Goal: Task Accomplishment & Management: Complete application form

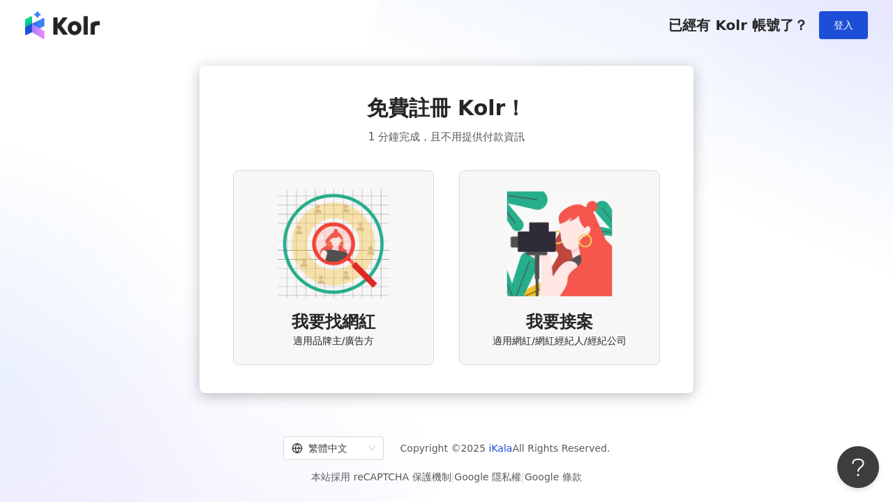
click at [333, 262] on img at bounding box center [334, 244] width 112 height 112
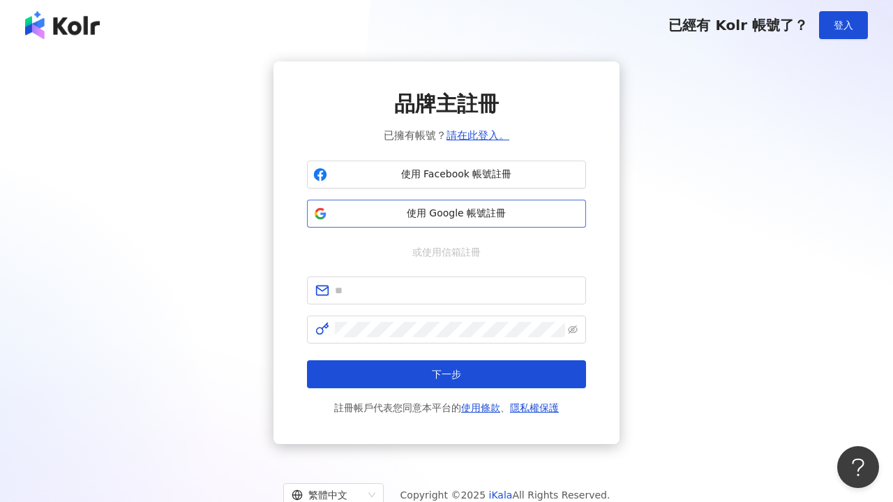
click at [454, 215] on span "使用 Google 帳號註冊" at bounding box center [456, 214] width 247 height 14
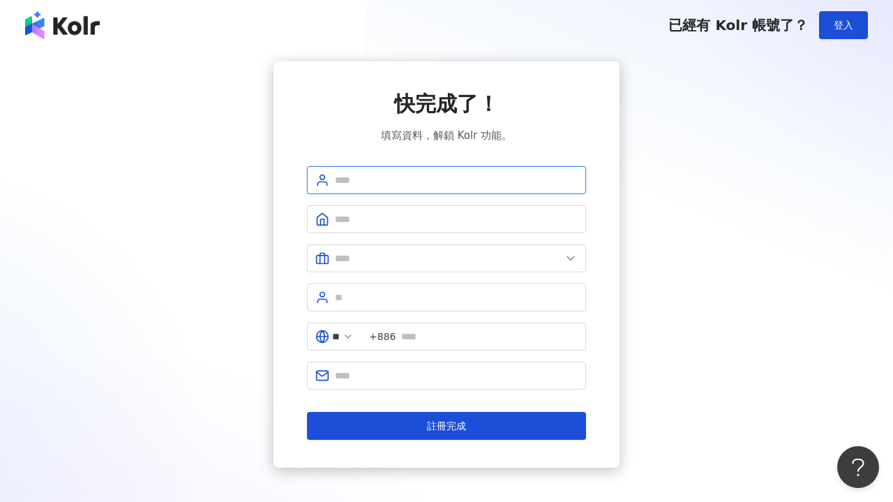
type input "*"
type input "**********"
click at [382, 231] on span at bounding box center [446, 219] width 279 height 28
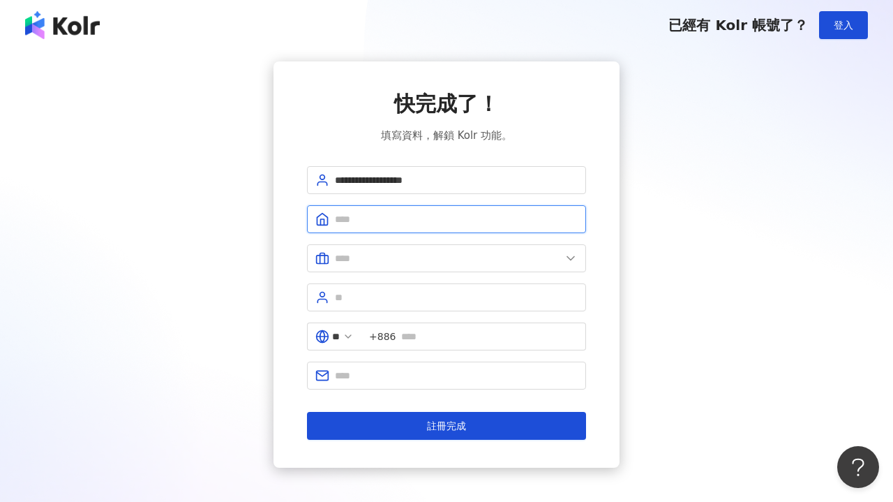
type input "*"
type input "********"
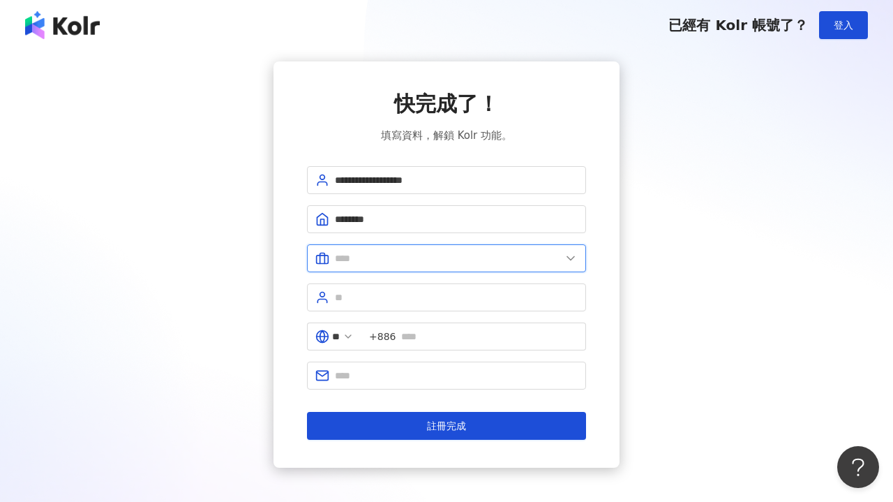
click at [375, 265] on input "text" at bounding box center [448, 258] width 226 height 15
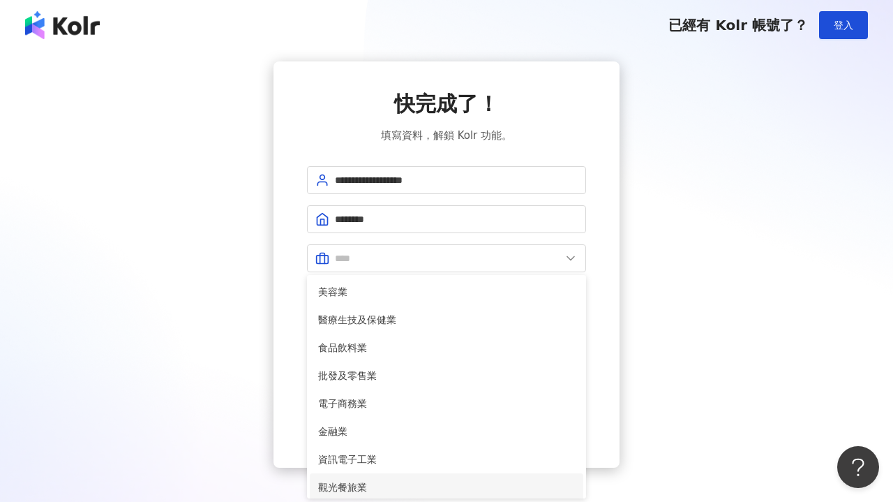
click at [356, 488] on span "觀光餐旅業" at bounding box center [446, 486] width 257 height 15
type input "*****"
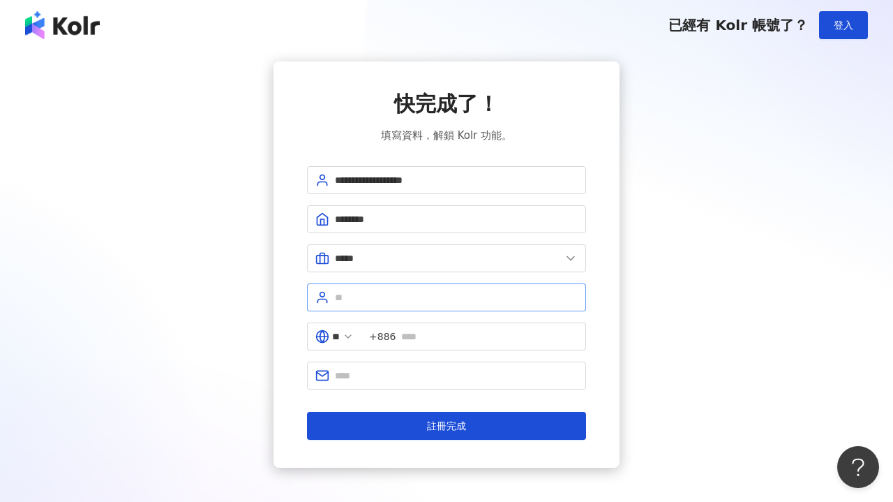
click at [380, 308] on span at bounding box center [446, 297] width 279 height 28
click at [573, 297] on input "text" at bounding box center [456, 297] width 243 height 15
click at [503, 299] on input "text" at bounding box center [456, 297] width 243 height 15
type input "*"
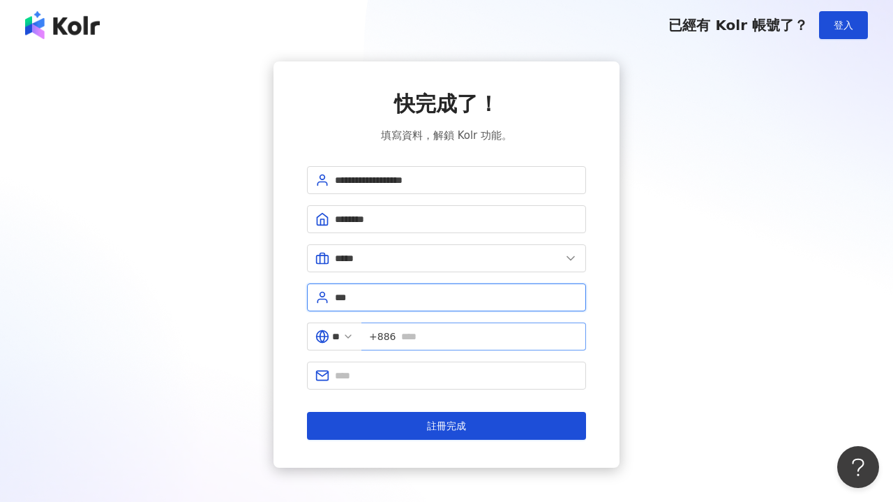
type input "***"
type input "*"
type input "**********"
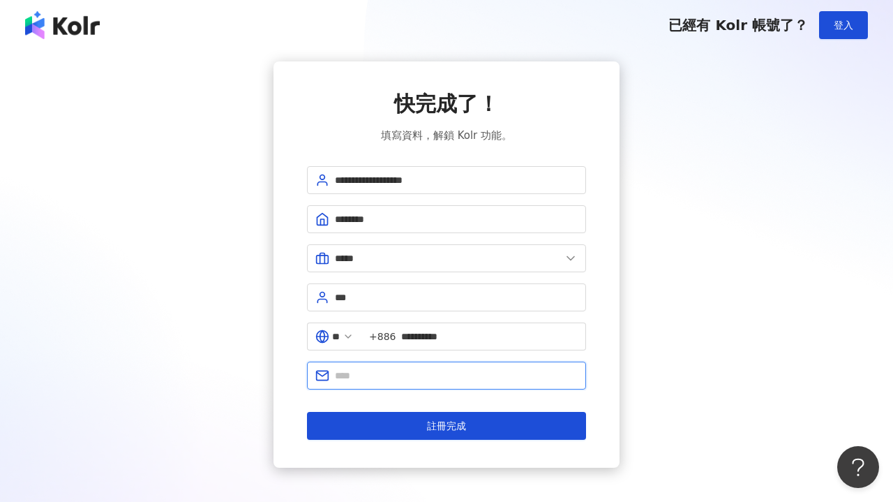
type input "**********"
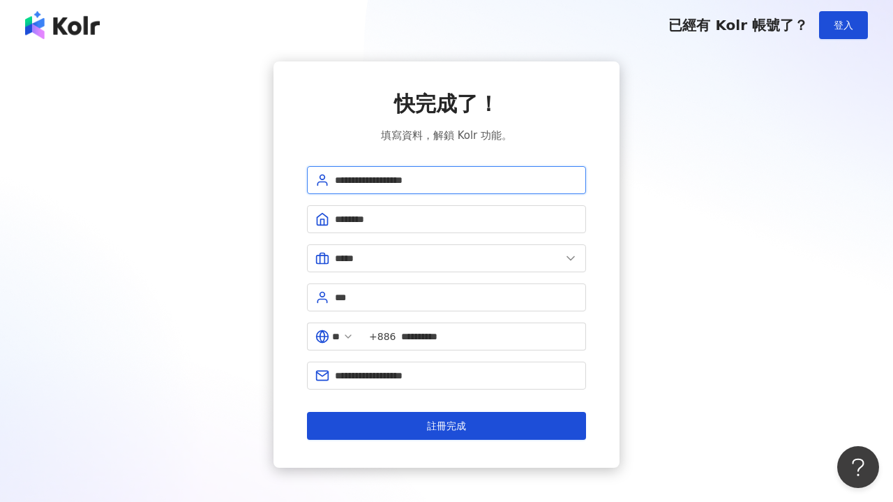
drag, startPoint x: 385, startPoint y: 180, endPoint x: 530, endPoint y: 182, distance: 145.9
click at [531, 184] on input "**********" at bounding box center [456, 179] width 243 height 15
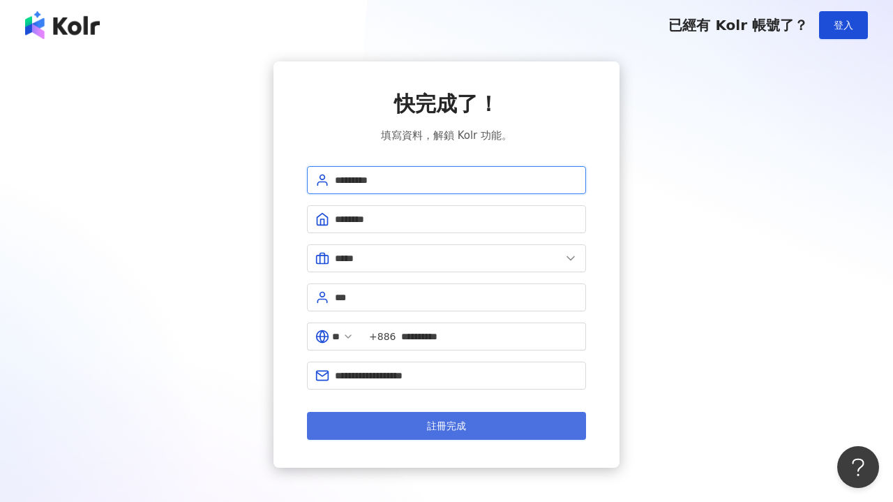
type input "*********"
click at [460, 425] on span "註冊完成" at bounding box center [446, 425] width 39 height 11
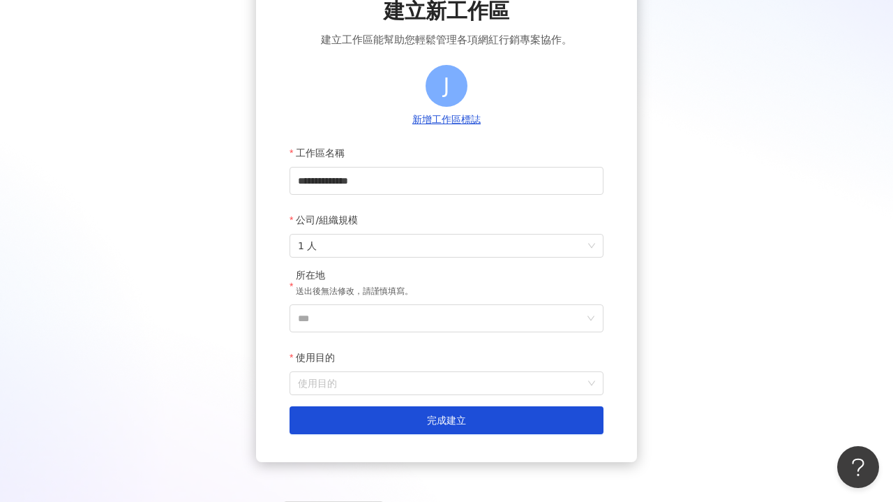
scroll to position [96, 0]
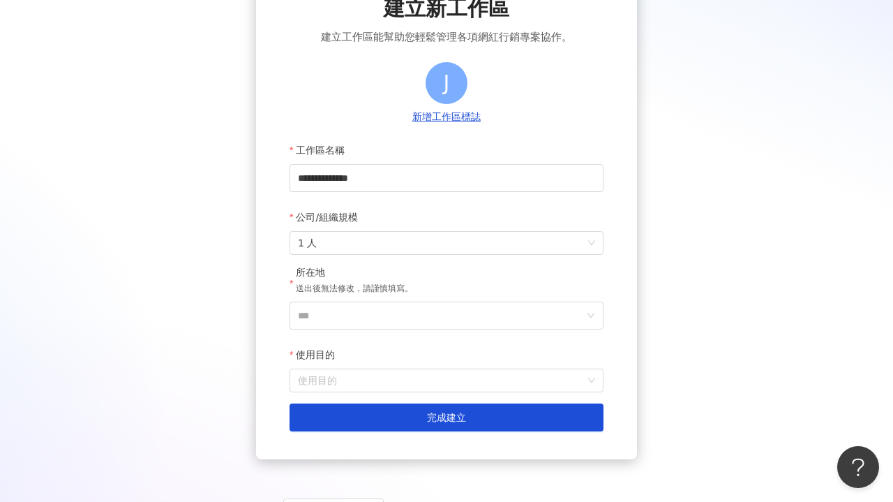
click at [546, 256] on form "**********" at bounding box center [447, 283] width 314 height 295
click at [592, 245] on span "1 人" at bounding box center [446, 243] width 297 height 22
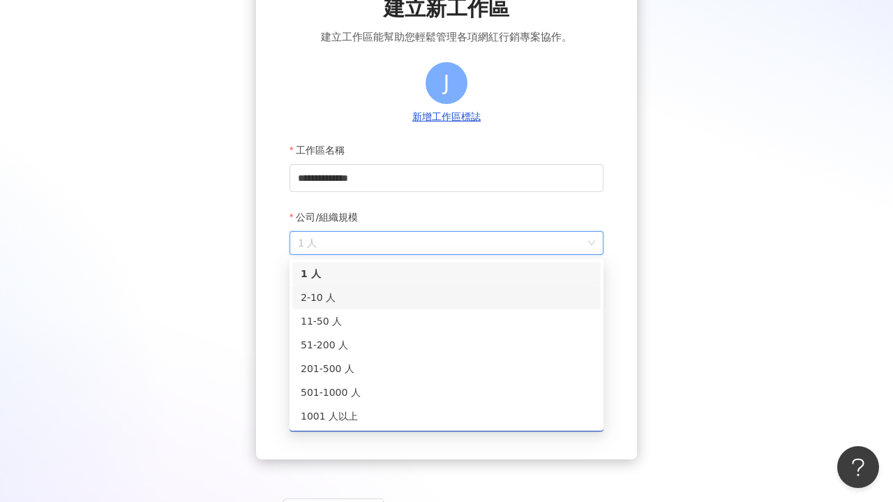
click at [379, 295] on div "2-10 人" at bounding box center [447, 297] width 292 height 15
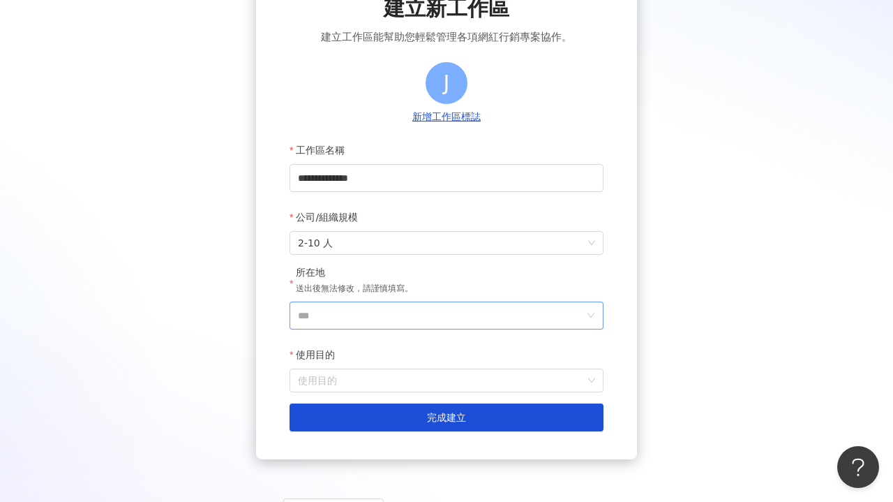
click at [367, 316] on input "***" at bounding box center [441, 315] width 286 height 27
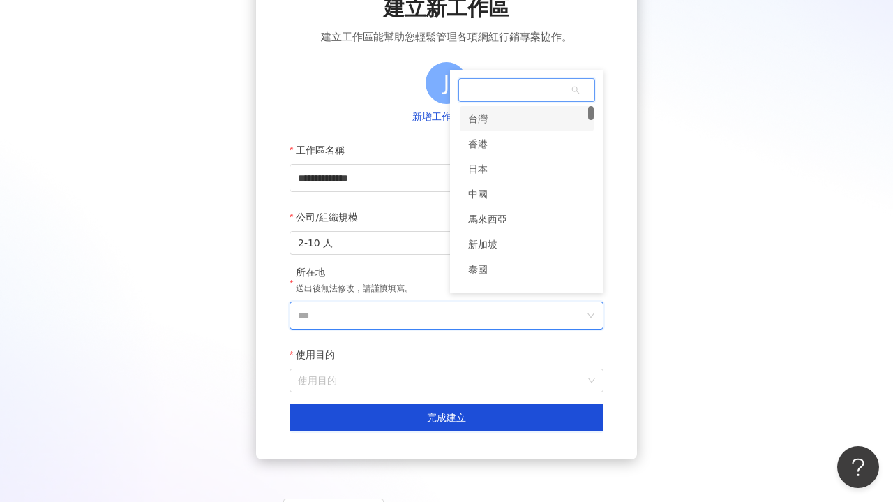
click at [502, 116] on div "台灣" at bounding box center [527, 118] width 134 height 25
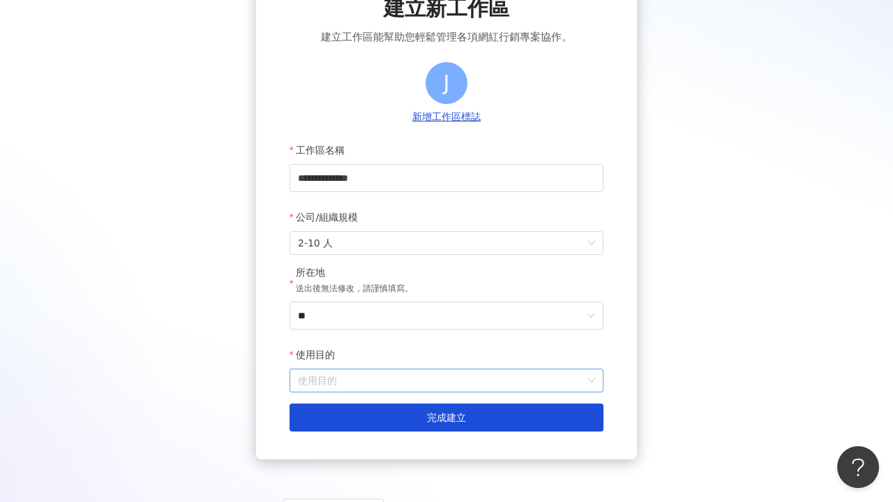
click at [343, 378] on input "使用目的" at bounding box center [446, 380] width 297 height 22
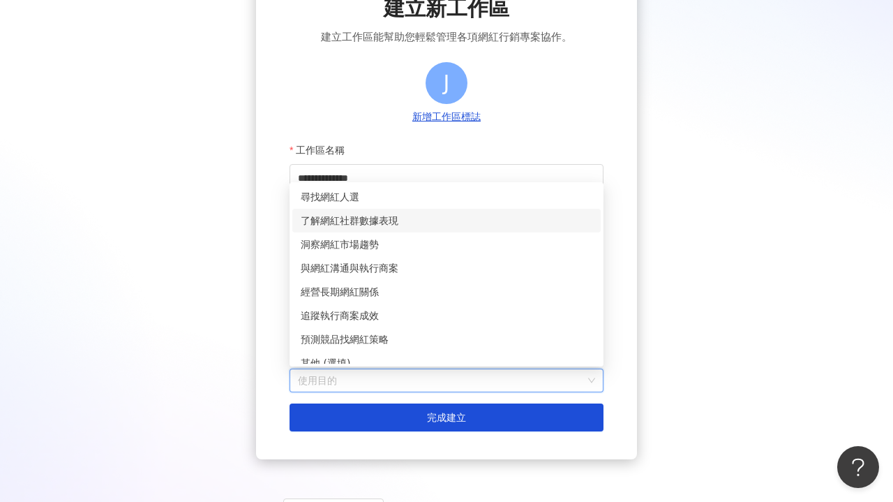
click at [387, 222] on div "了解網紅社群數據表現" at bounding box center [447, 220] width 292 height 15
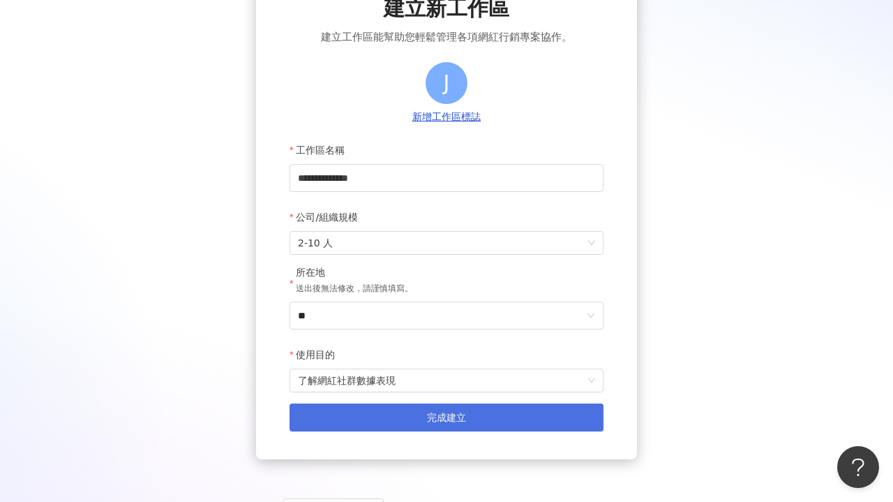
click at [458, 413] on span "完成建立" at bounding box center [446, 417] width 39 height 11
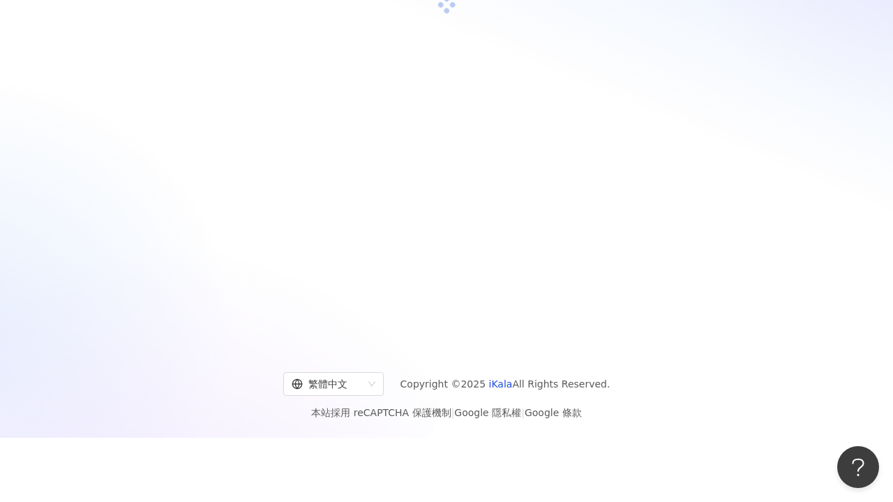
scroll to position [63, 0]
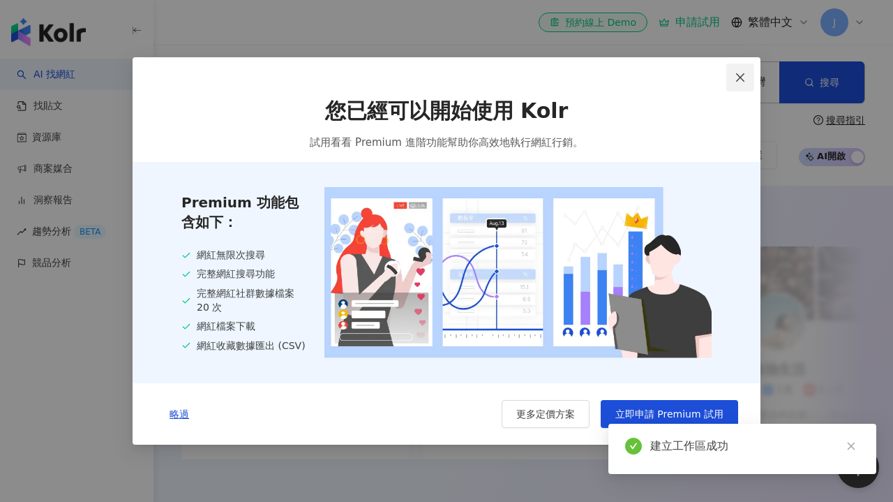
click at [739, 72] on icon "close" at bounding box center [740, 77] width 11 height 11
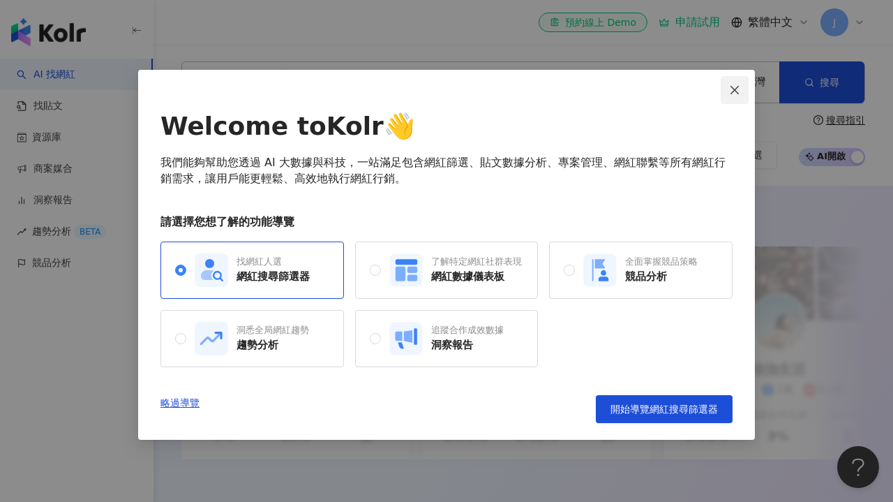
click at [736, 86] on icon "close" at bounding box center [734, 89] width 11 height 11
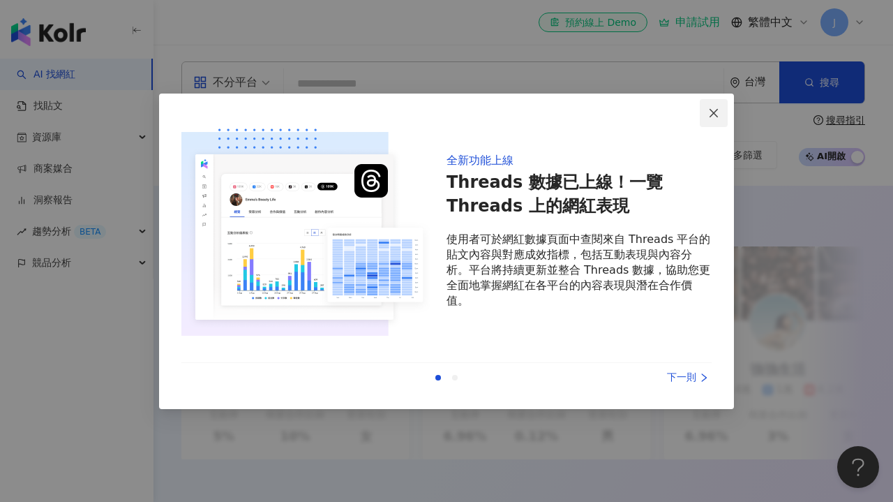
click at [723, 107] on button "Close" at bounding box center [714, 113] width 28 height 28
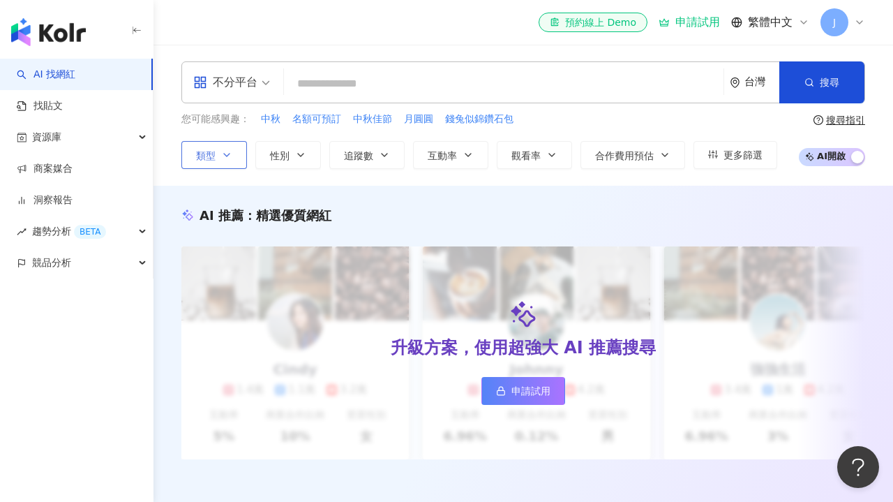
click at [221, 161] on button "類型" at bounding box center [214, 155] width 66 height 28
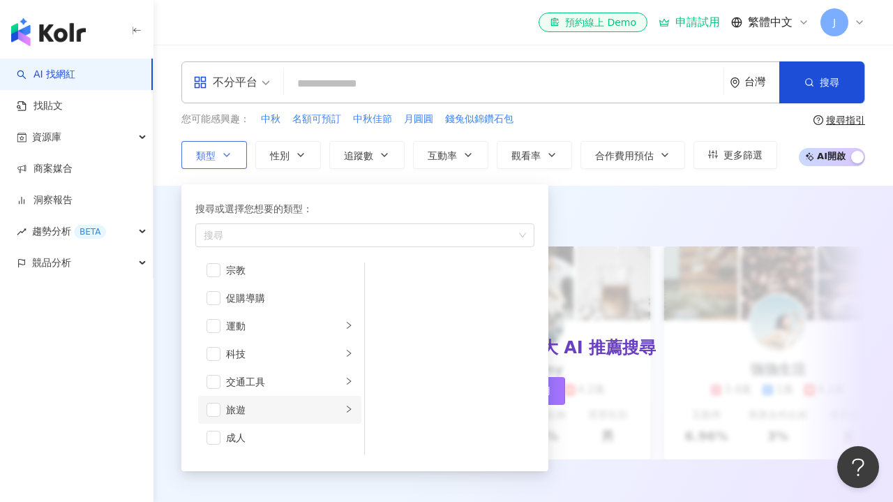
scroll to position [484, 0]
click at [214, 412] on span "button" at bounding box center [214, 410] width 14 height 14
click at [346, 412] on icon "right" at bounding box center [349, 409] width 8 height 8
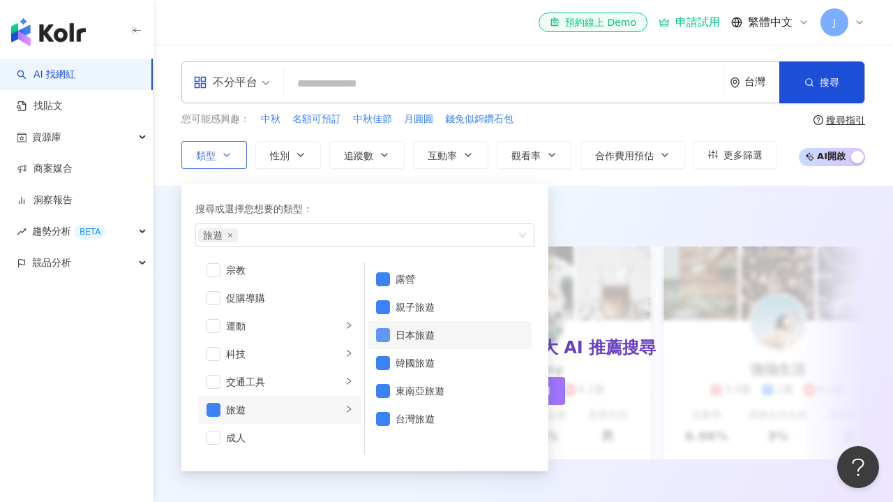
click at [387, 334] on span "button" at bounding box center [383, 335] width 14 height 14
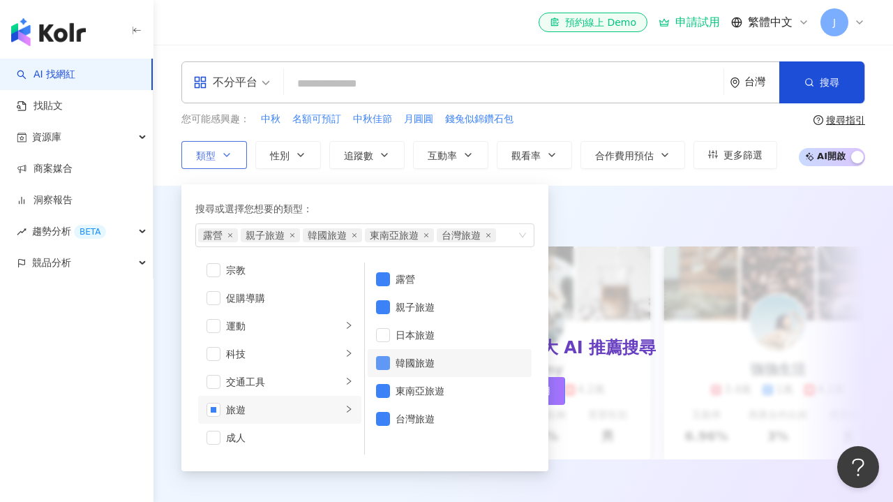
click at [387, 362] on span "button" at bounding box center [383, 363] width 14 height 14
click at [387, 385] on span "button" at bounding box center [383, 391] width 14 height 14
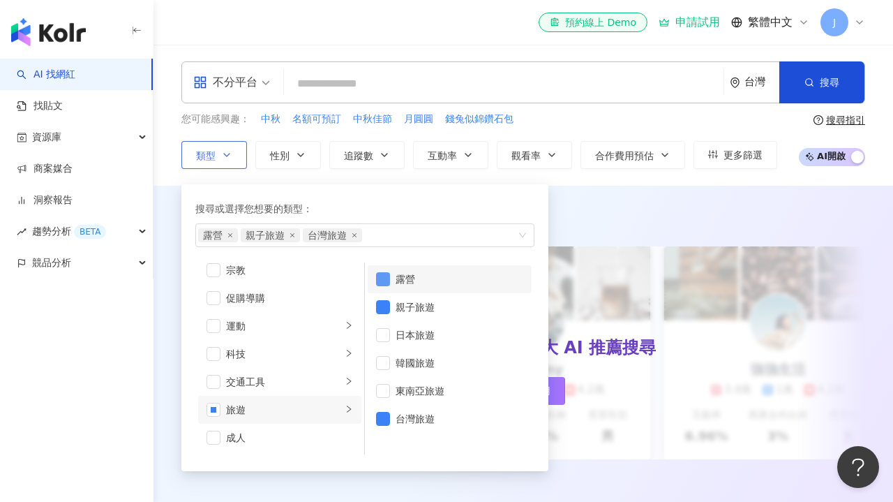
click at [386, 281] on span "button" at bounding box center [383, 279] width 14 height 14
click at [448, 199] on div "搜尋或選擇您想要的類型： 親子旅遊 台灣旅遊 藝術與娛樂 美妝時尚 氣候和環境 日常話題 教育與學習 家庭 財經 美食 命理占卜 遊戲 法政社會 生活風格 影…" at bounding box center [365, 328] width 350 height 270
click at [601, 197] on div "AI 推薦 ： 精選優質網紅 升級方案，使用超強大 AI 推薦搜尋 申請試用 Cindy 1.4萬 1.1萬 3.2萬 互動率 5% 商業合作比例 10% 受…" at bounding box center [524, 348] width 740 height 324
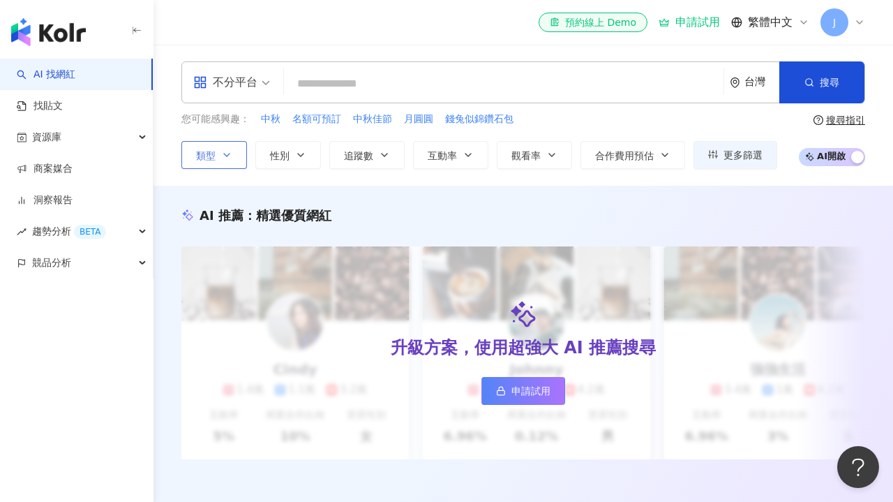
click at [232, 152] on button "類型" at bounding box center [214, 155] width 66 height 28
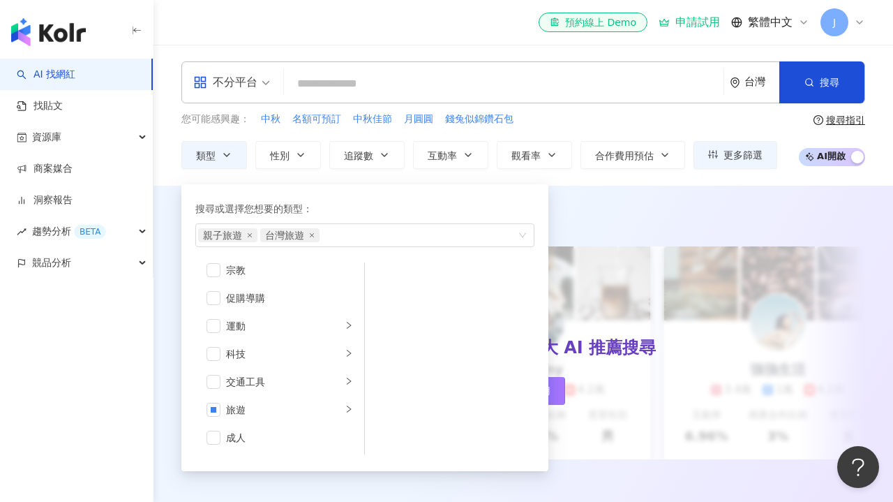
scroll to position [484, 0]
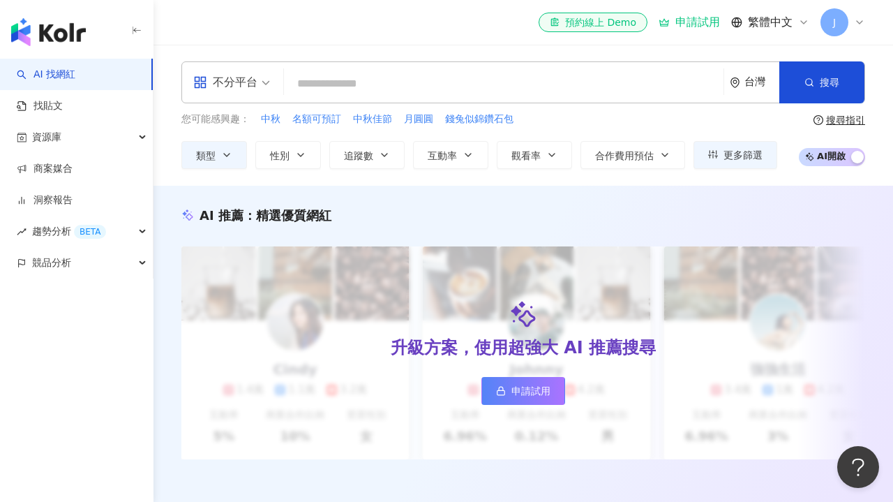
click at [572, 123] on div "您可能感興趣： 中秋 名額可預訂 中秋佳節 月圓圓 錢兔似錦鑽石包" at bounding box center [479, 119] width 596 height 15
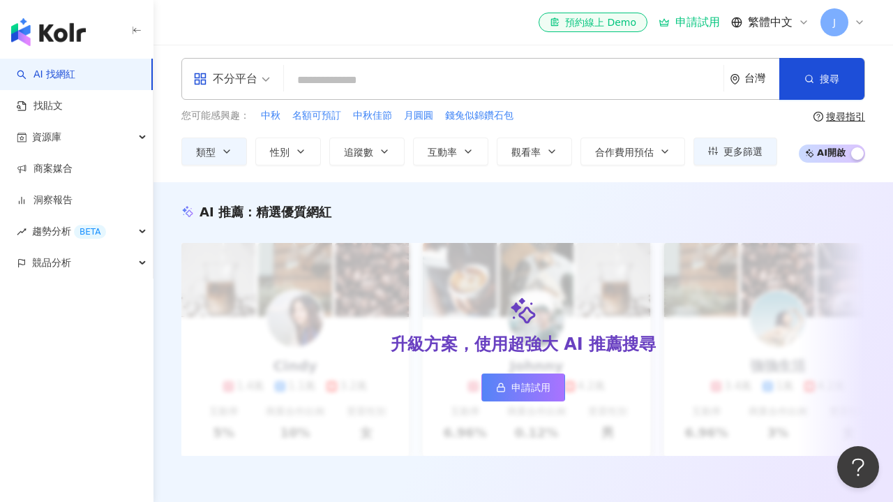
scroll to position [6, 0]
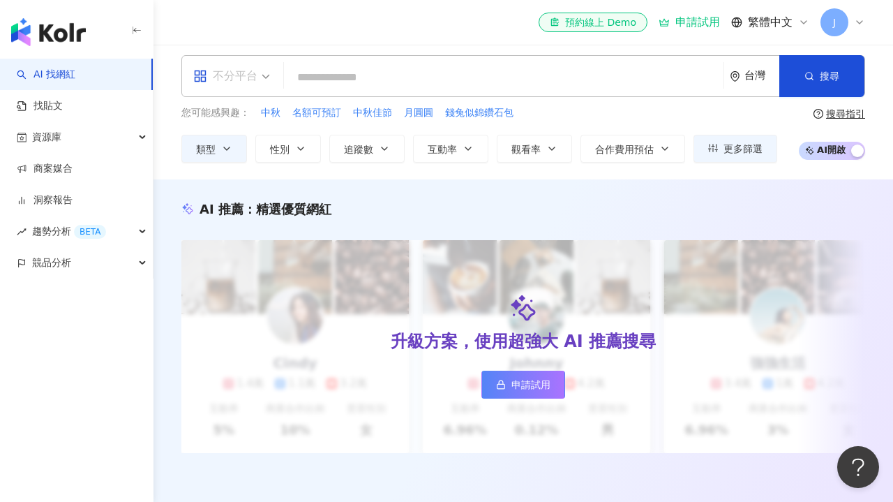
click at [272, 72] on div "不分平台" at bounding box center [232, 76] width 92 height 40
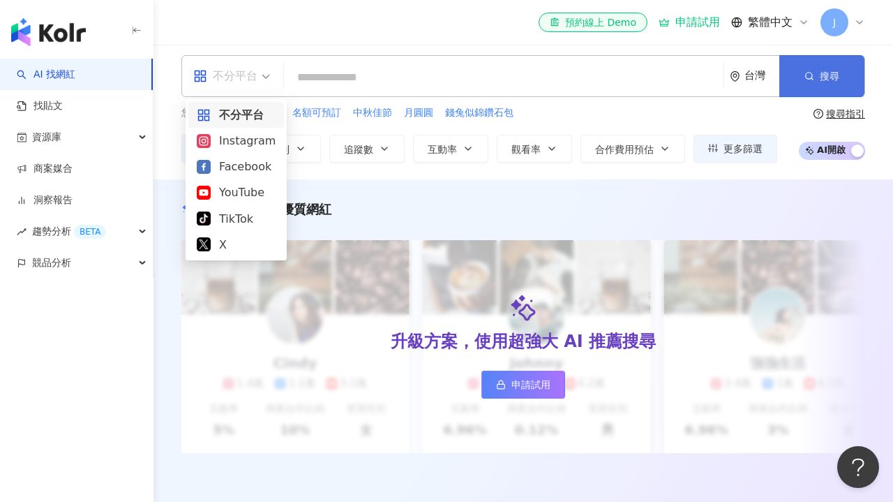
click at [819, 76] on button "搜尋" at bounding box center [822, 76] width 85 height 42
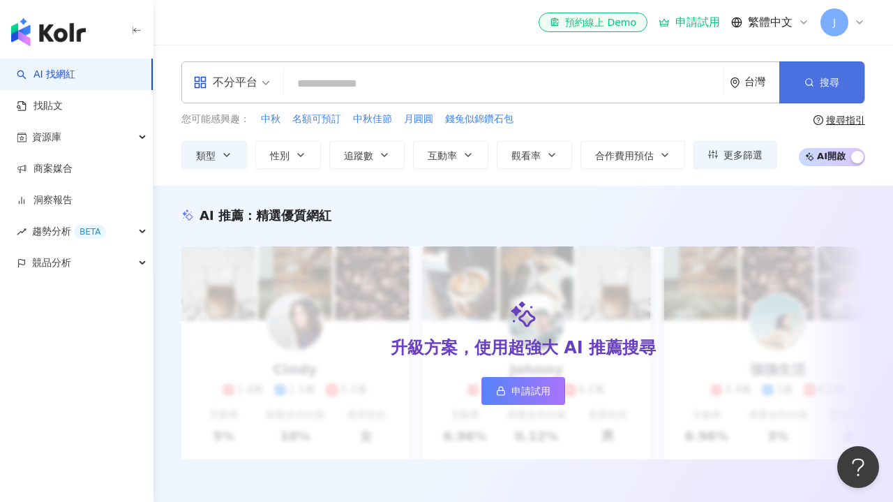
click at [814, 77] on icon "button" at bounding box center [810, 82] width 10 height 10
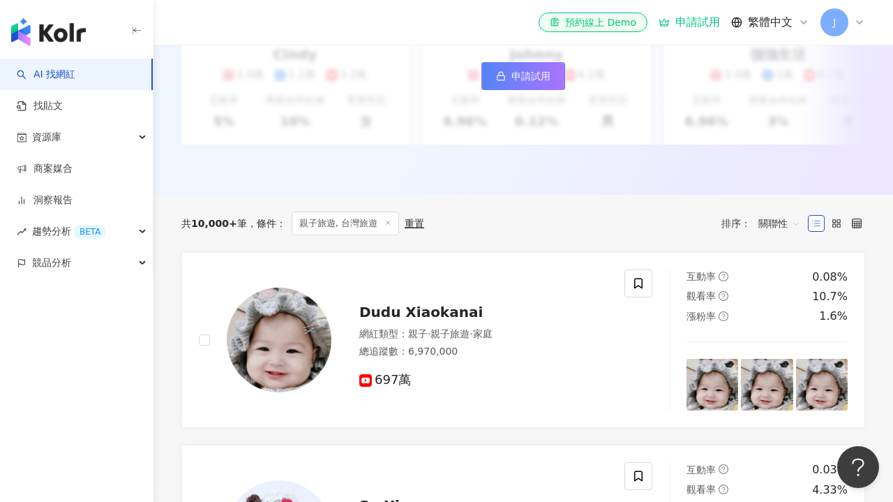
scroll to position [309, 0]
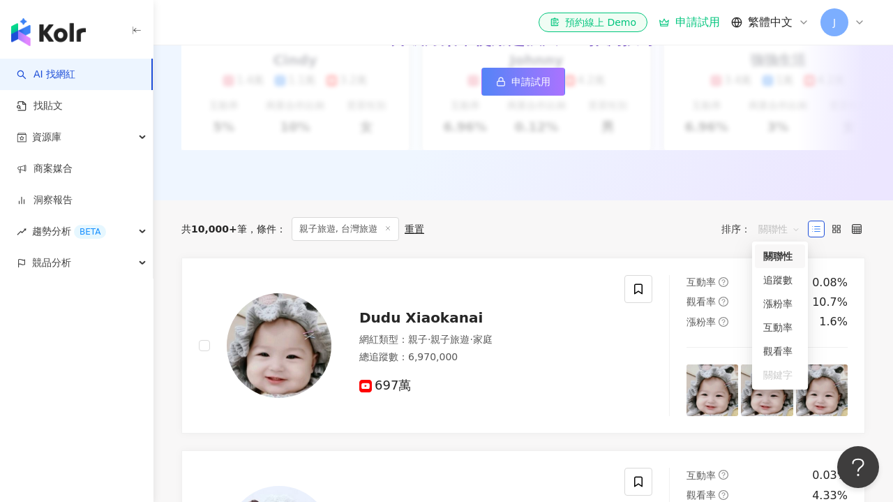
click at [787, 226] on span "關聯性" at bounding box center [780, 229] width 42 height 22
click at [788, 283] on div "追蹤數" at bounding box center [781, 279] width 34 height 15
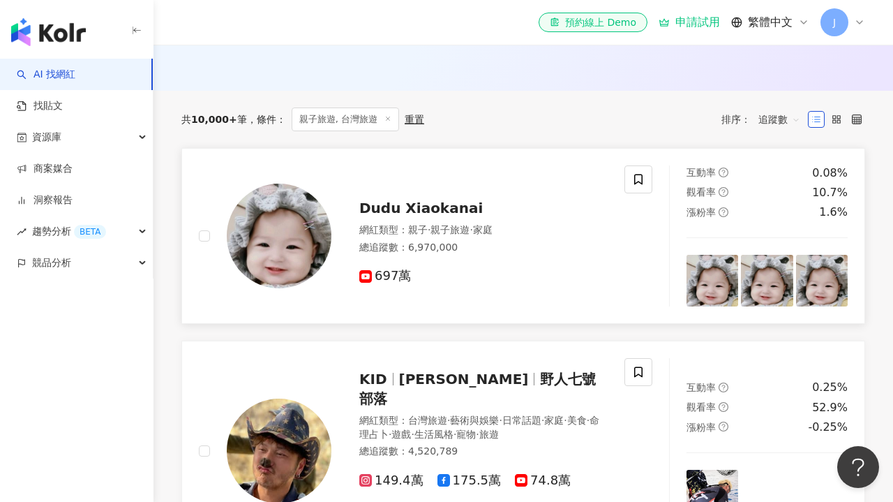
scroll to position [395, 0]
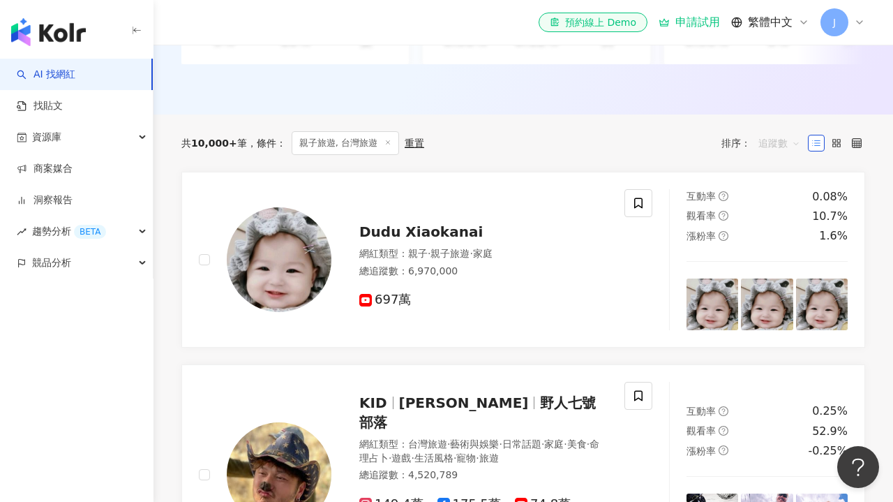
click at [777, 146] on span "追蹤數" at bounding box center [780, 143] width 42 height 22
click at [790, 267] on div "觀看率" at bounding box center [781, 265] width 34 height 15
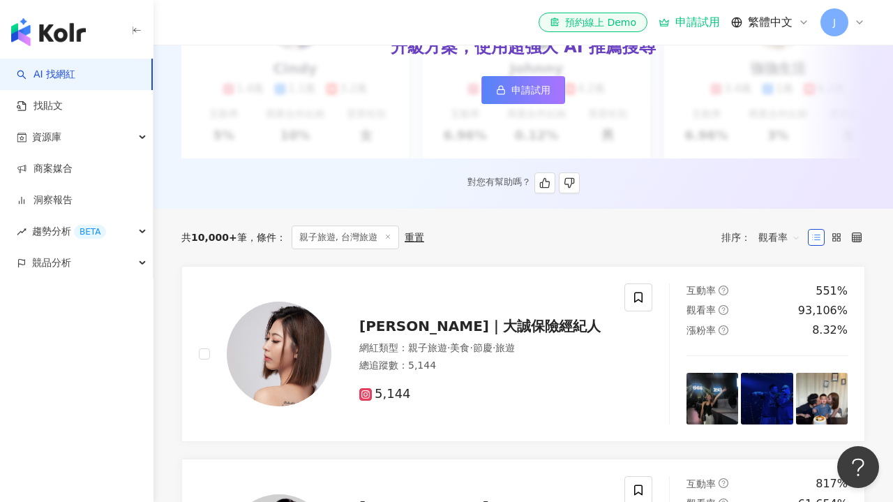
scroll to position [398, 0]
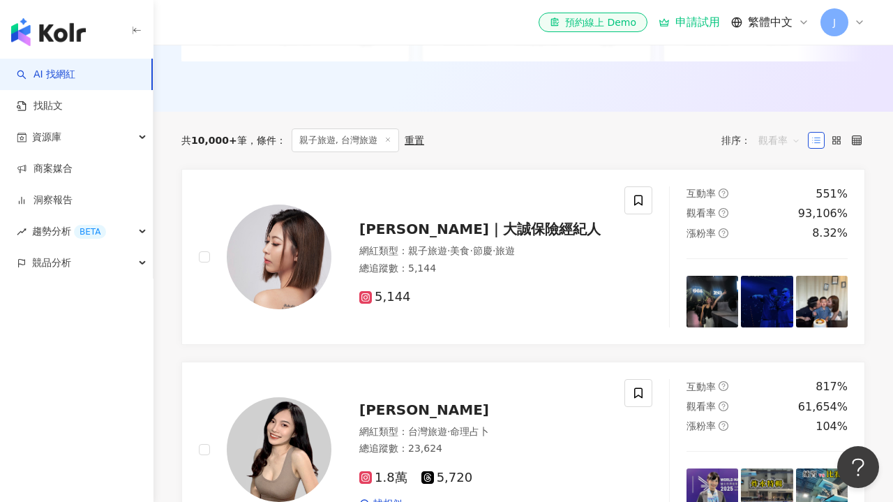
click at [779, 140] on span "觀看率" at bounding box center [780, 140] width 42 height 22
click at [526, 169] on link "怡雯｜大誠保險經紀人 網紅類型 ： 親子旅遊 · 美食 · 節慶 · 旅遊 總追蹤數 ： 5,144 5,144 互動率 551% 觀看率 93,106% 漲…" at bounding box center [523, 257] width 684 height 177
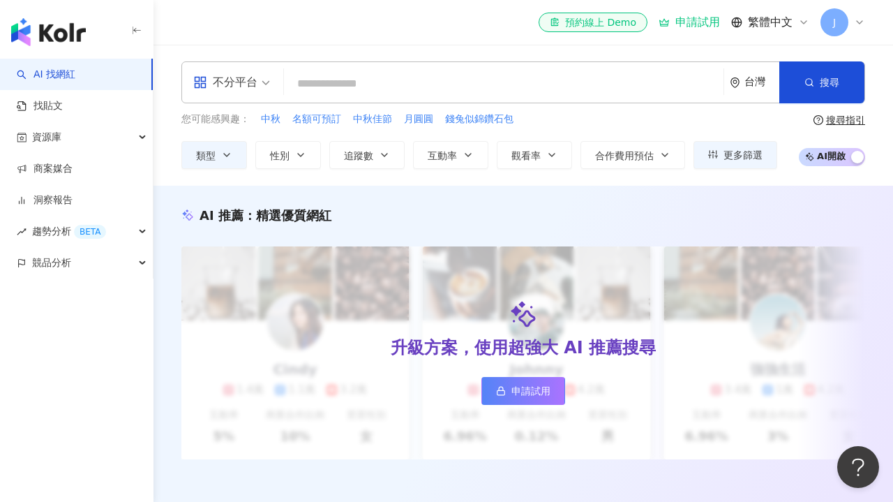
scroll to position [0, 0]
click at [263, 83] on span "不分平台" at bounding box center [231, 82] width 77 height 22
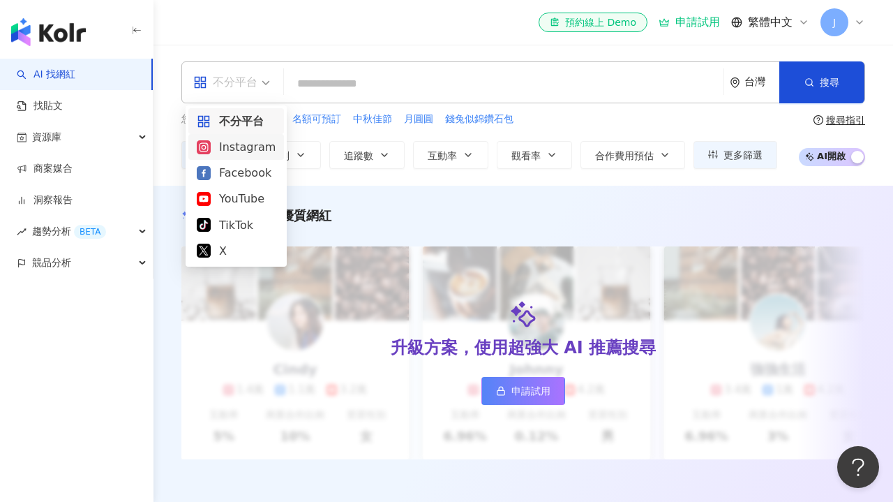
click at [259, 144] on div "Instagram" at bounding box center [236, 146] width 79 height 17
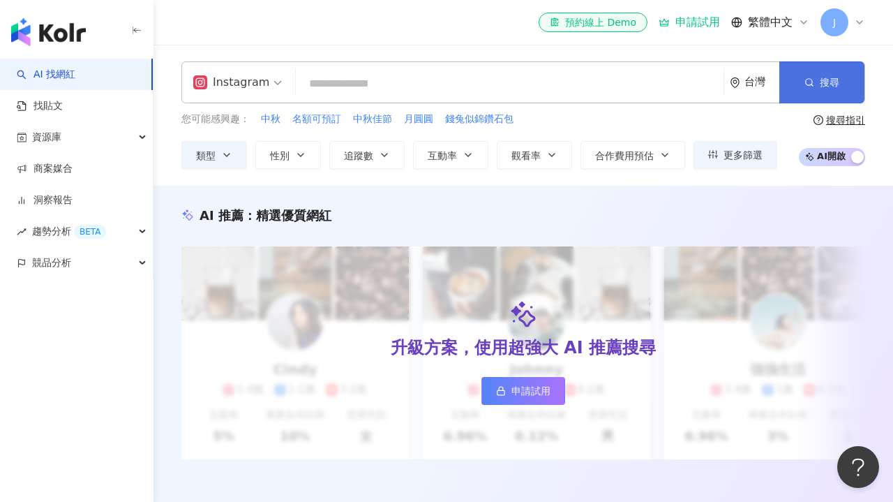
click at [821, 85] on span "搜尋" at bounding box center [830, 82] width 20 height 11
click at [833, 81] on span "搜尋" at bounding box center [830, 82] width 20 height 11
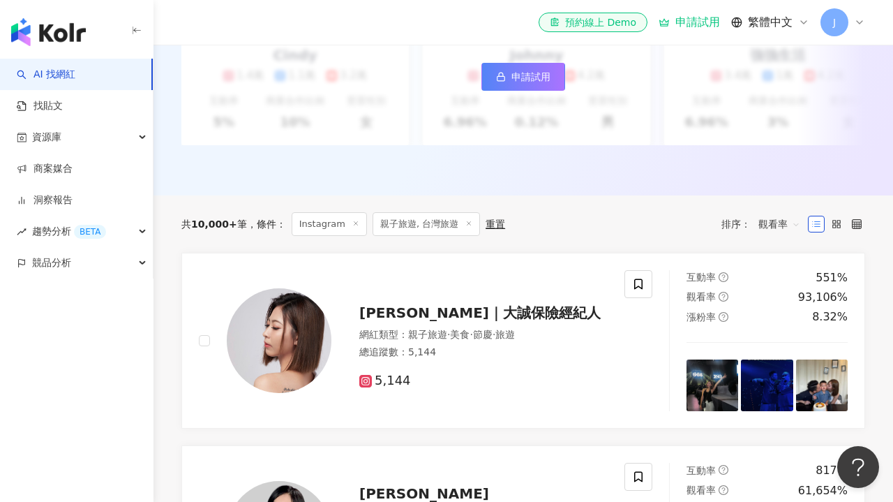
scroll to position [286, 0]
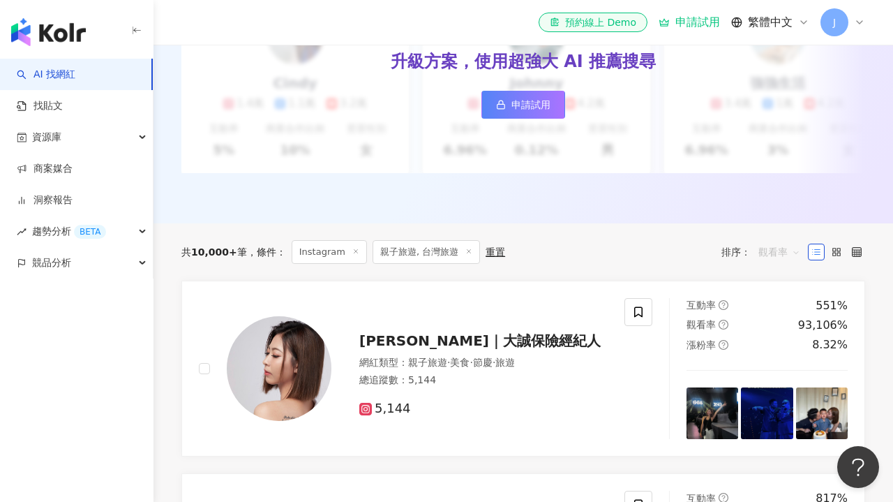
click at [781, 244] on span "觀看率" at bounding box center [780, 252] width 42 height 22
click at [787, 302] on div "追蹤數" at bounding box center [781, 302] width 34 height 15
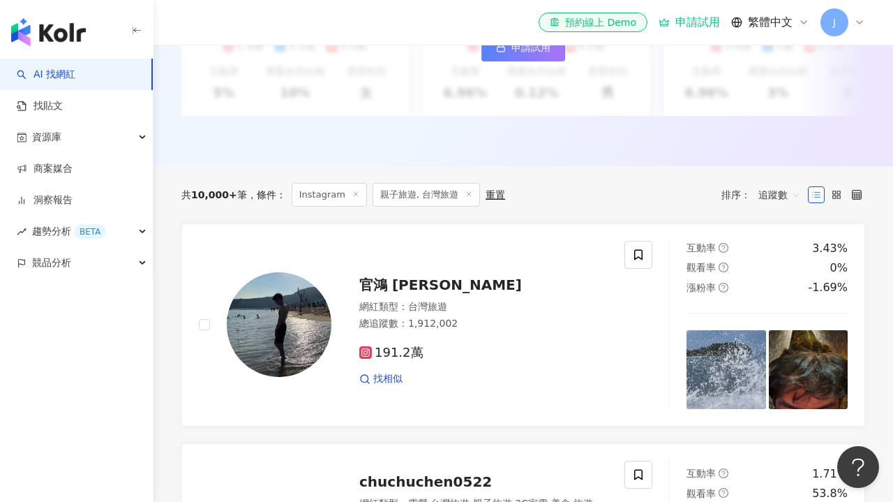
scroll to position [344, 0]
click at [354, 193] on line at bounding box center [355, 192] width 3 height 3
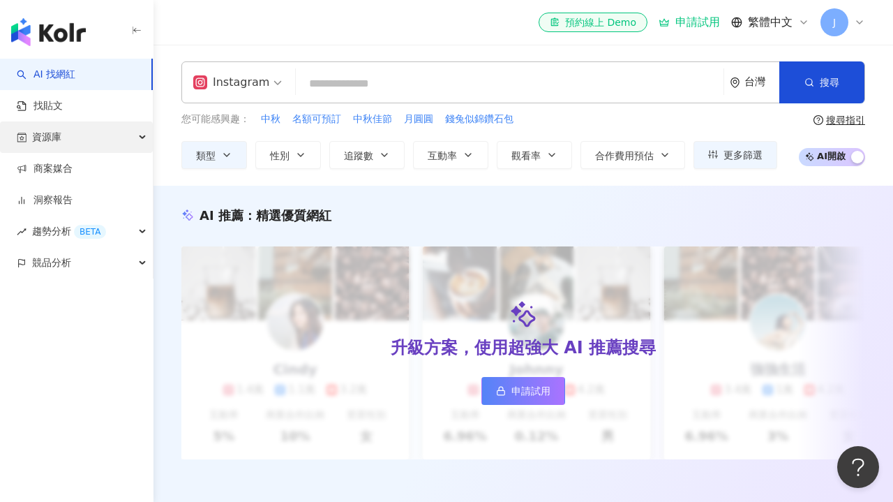
click at [140, 137] on div "資源庫" at bounding box center [76, 136] width 153 height 31
click at [142, 139] on div "資源庫" at bounding box center [76, 136] width 153 height 31
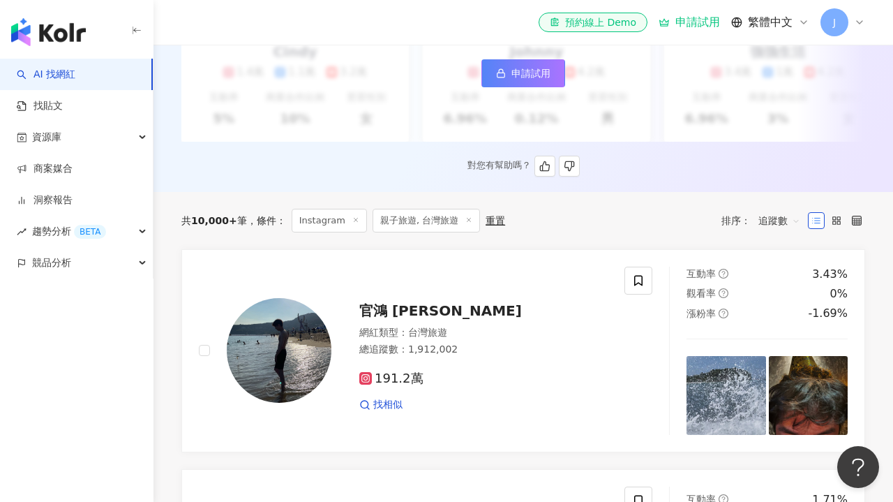
scroll to position [321, 0]
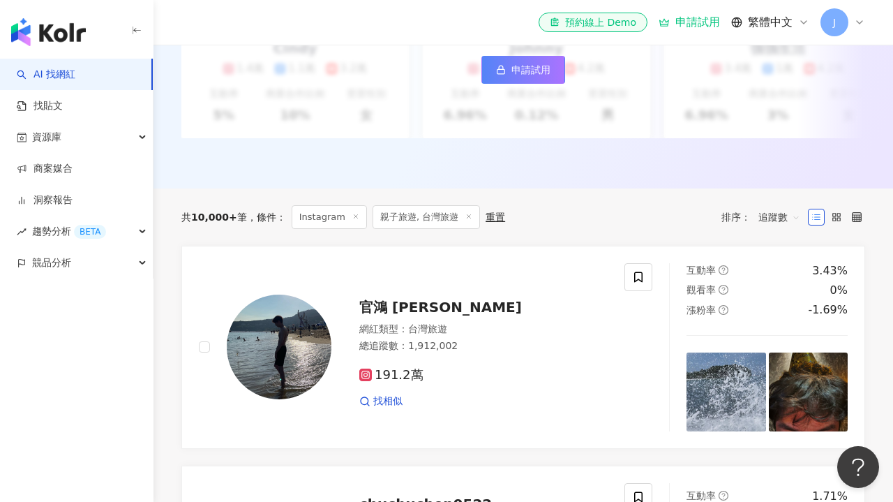
click at [352, 215] on icon at bounding box center [355, 216] width 7 height 7
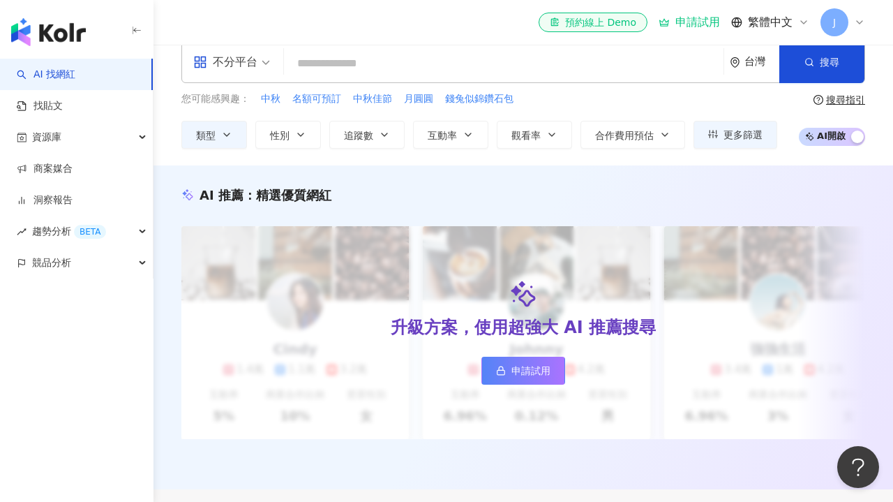
scroll to position [20, 0]
click at [229, 133] on icon "button" at bounding box center [226, 135] width 11 height 11
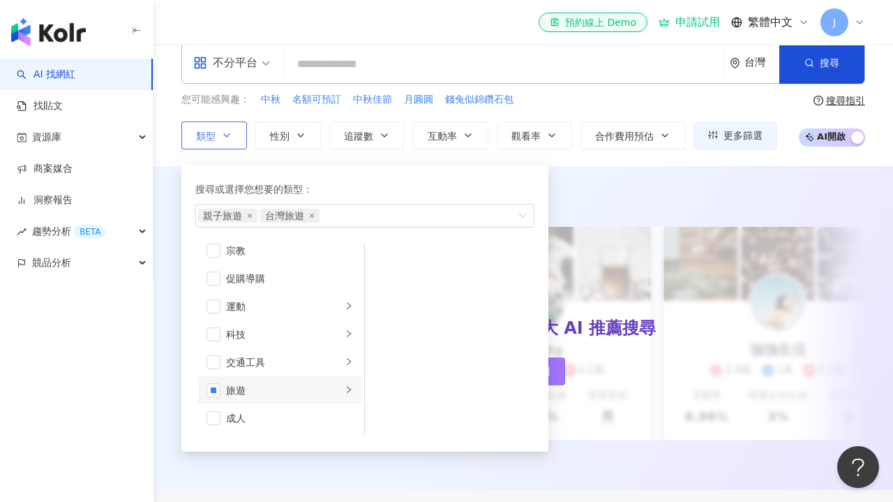
scroll to position [484, 0]
click at [350, 390] on icon "right" at bounding box center [349, 389] width 8 height 8
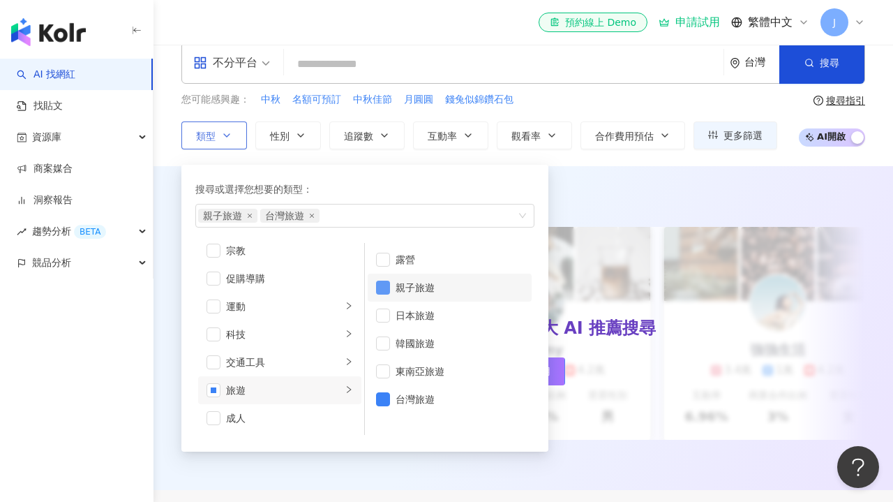
click at [385, 288] on span "button" at bounding box center [383, 288] width 14 height 14
click at [211, 388] on span "button" at bounding box center [214, 390] width 14 height 14
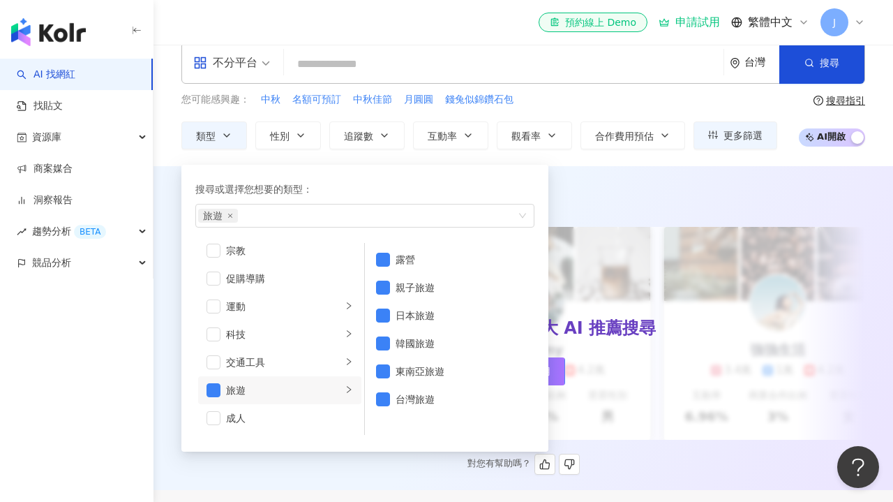
click at [357, 470] on div "對您有幫助嗎？" at bounding box center [523, 464] width 684 height 21
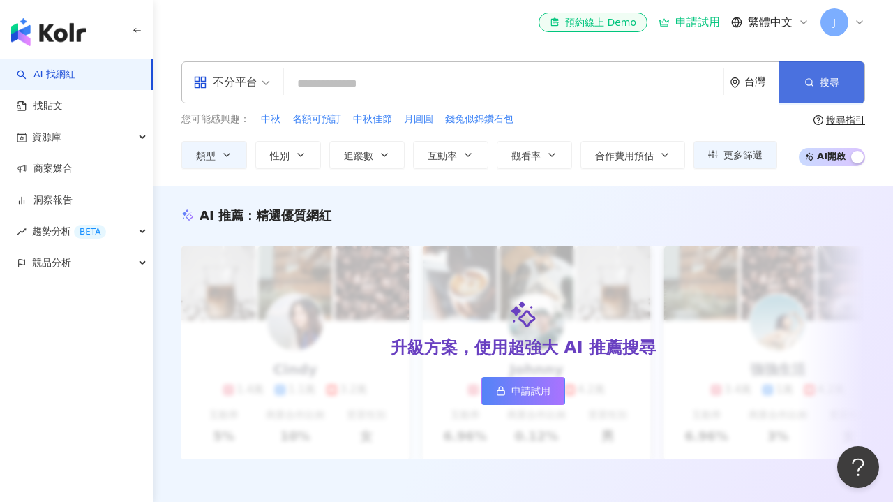
click at [813, 79] on icon "button" at bounding box center [810, 82] width 10 height 10
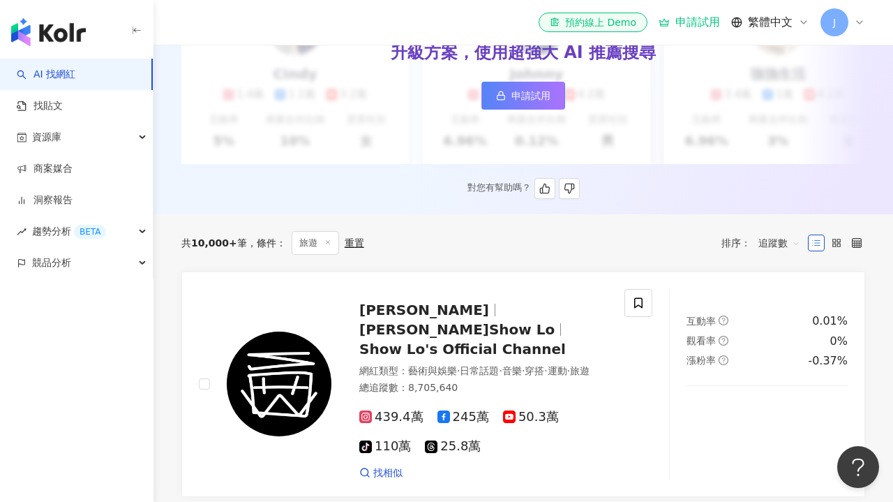
scroll to position [378, 0]
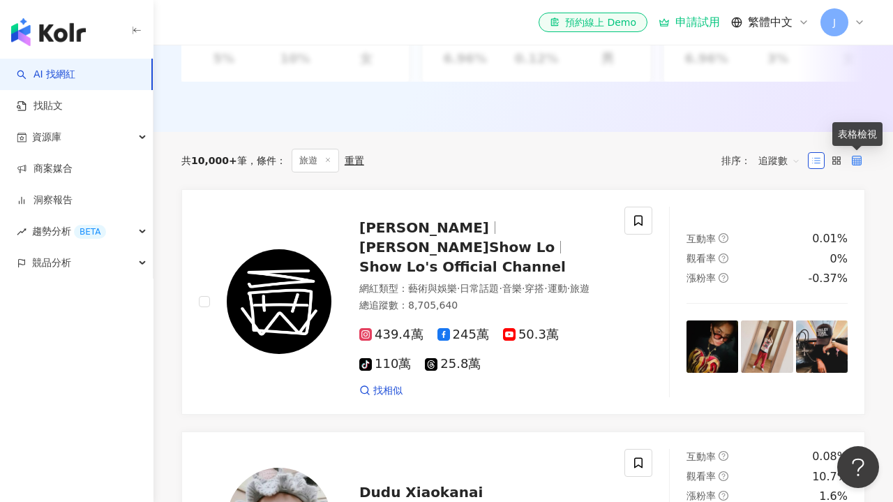
click at [853, 161] on icon at bounding box center [857, 161] width 10 height 10
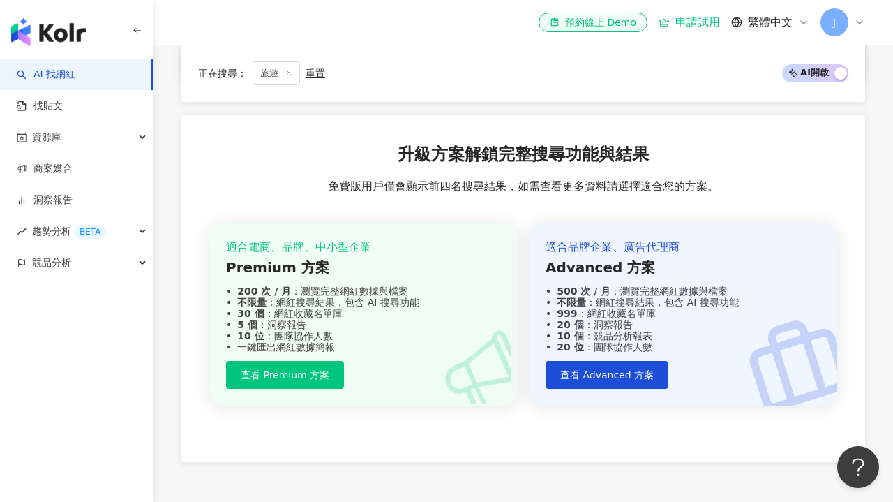
scroll to position [818, 0]
